Goal: Use online tool/utility: Utilize a website feature to perform a specific function

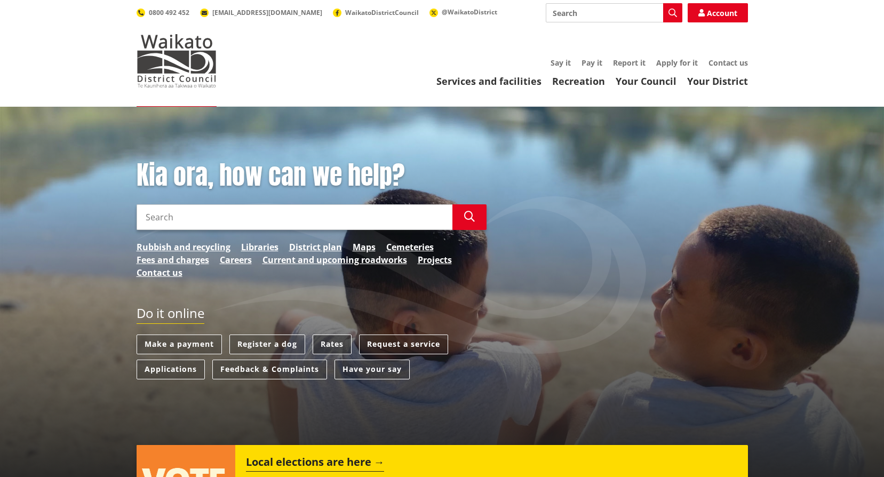
click at [332, 341] on link "Rates" at bounding box center [332, 345] width 39 height 20
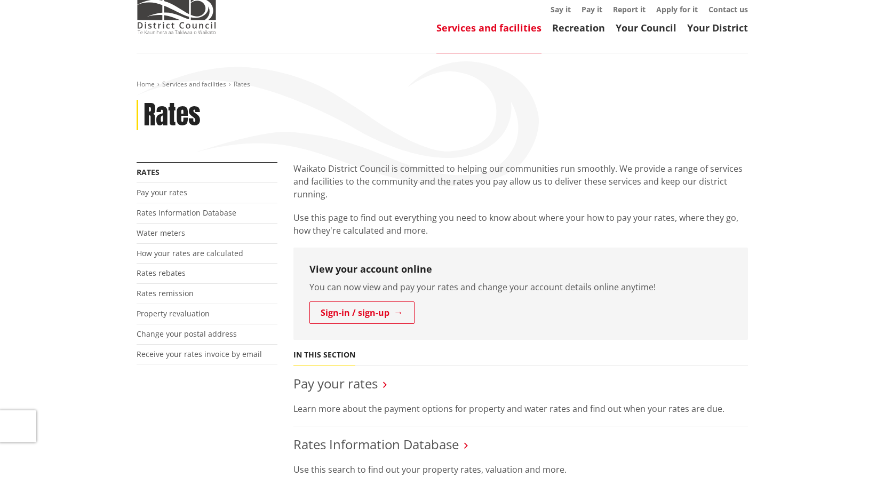
scroll to position [160, 0]
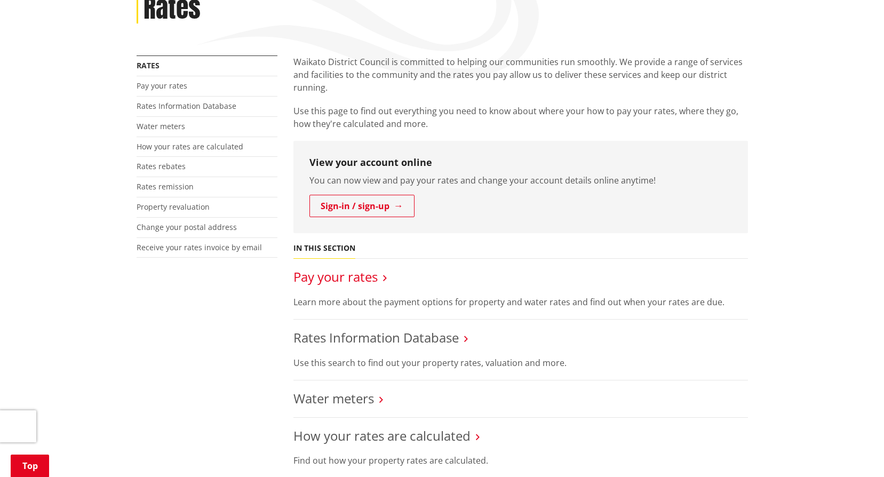
click at [354, 278] on link "Pay your rates" at bounding box center [336, 277] width 84 height 18
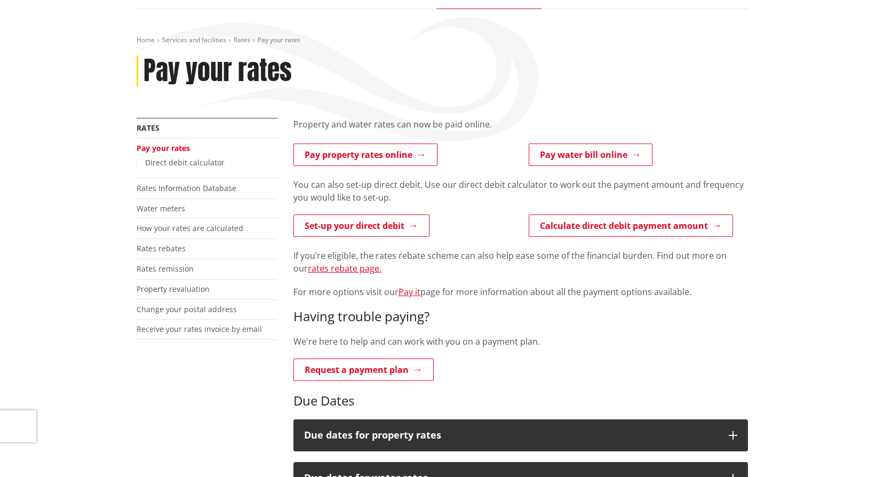
scroll to position [107, 0]
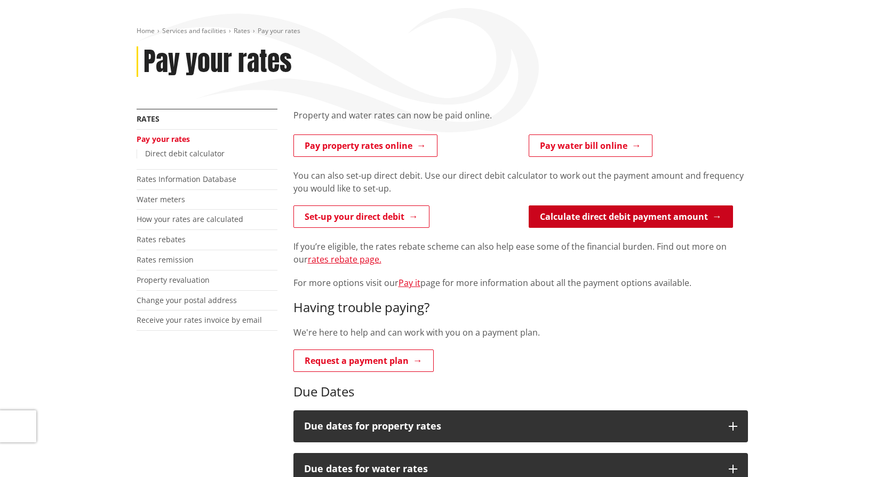
click at [641, 221] on link "Calculate direct debit payment amount" at bounding box center [631, 217] width 204 height 22
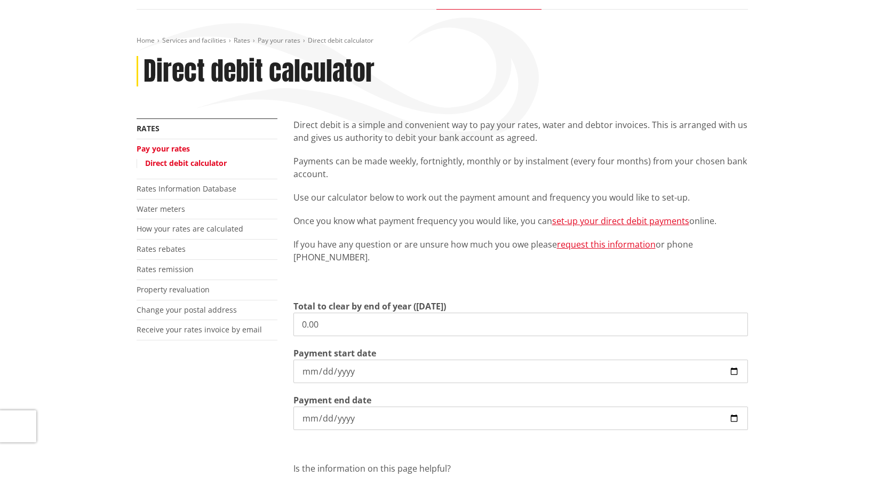
scroll to position [107, 0]
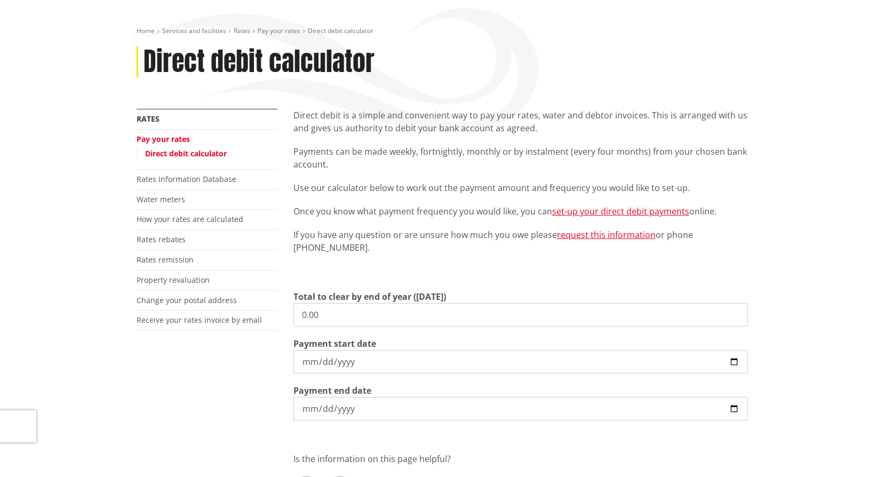
drag, startPoint x: 358, startPoint y: 319, endPoint x: 288, endPoint y: 317, distance: 69.9
click at [288, 317] on div "Direct debit is a simple and convenient way to pay your rates, water and debtor…" at bounding box center [521, 328] width 471 height 439
drag, startPoint x: 345, startPoint y: 313, endPoint x: 244, endPoint y: 313, distance: 100.9
click at [244, 313] on div "More from this section Rates Pay your rates Direct debit calculator Rates Infor…" at bounding box center [443, 328] width 628 height 439
type input "6,969.93"
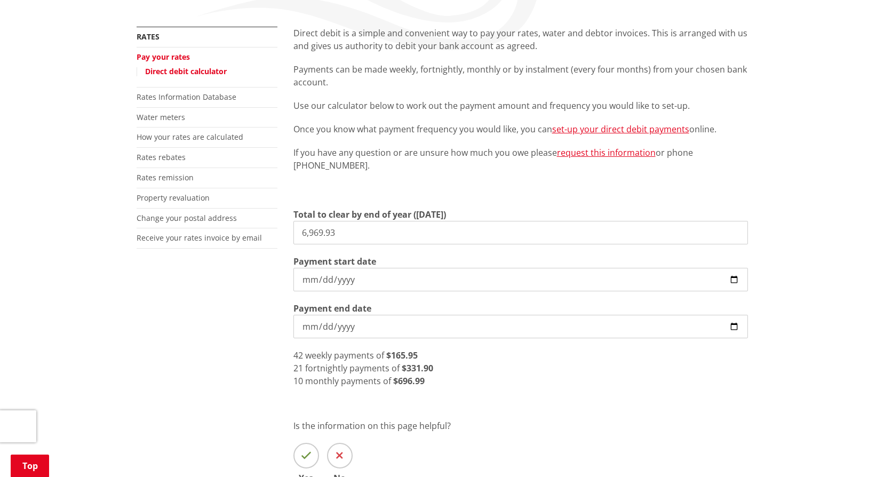
scroll to position [214, 0]
